Goal: Information Seeking & Learning: Understand process/instructions

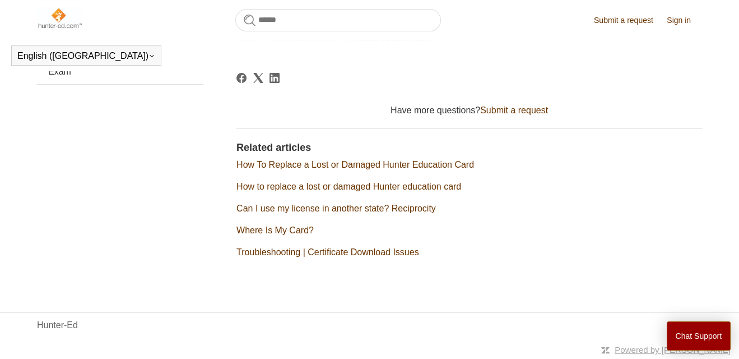
scroll to position [456, 0]
click at [345, 208] on link "Can I use my license in another state? Reciprocity" at bounding box center [337, 208] width 200 height 10
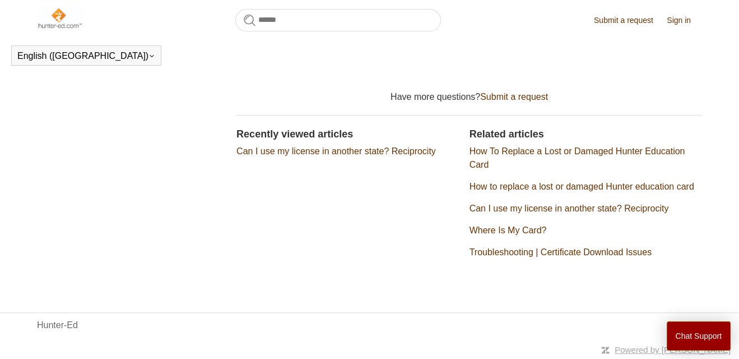
scroll to position [473, 0]
click at [526, 235] on link "Where Is My Card?" at bounding box center [508, 230] width 77 height 10
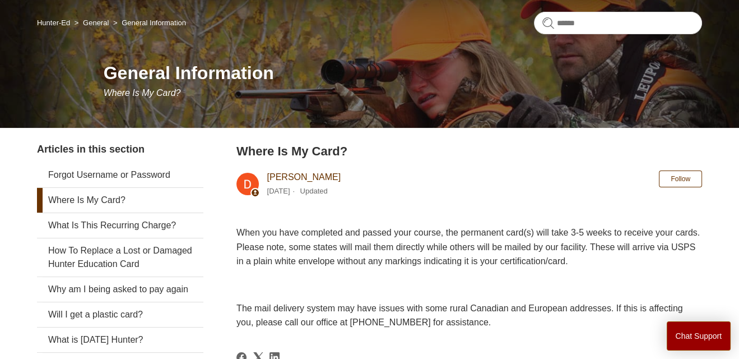
scroll to position [86, 0]
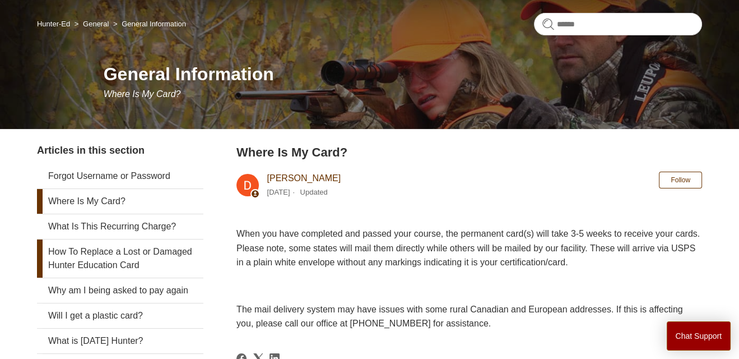
click at [154, 258] on link "How To Replace a Lost or Damaged Hunter Education Card" at bounding box center [120, 258] width 166 height 38
